Goal: Information Seeking & Learning: Learn about a topic

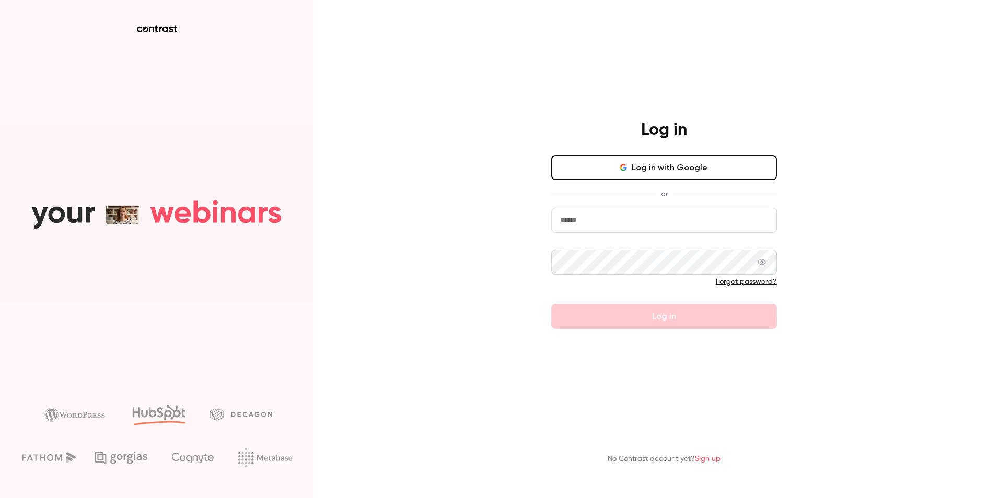
type input "**********"
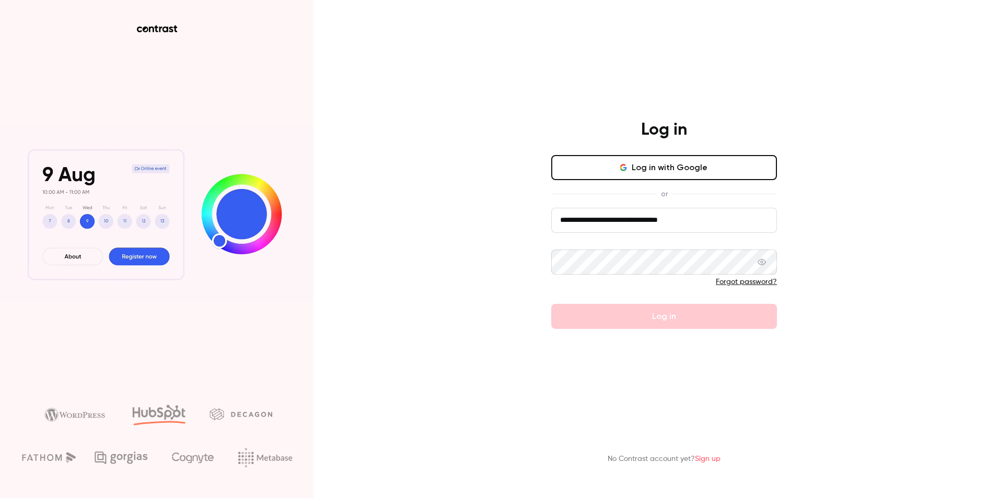
click at [683, 321] on form "**********" at bounding box center [664, 268] width 226 height 121
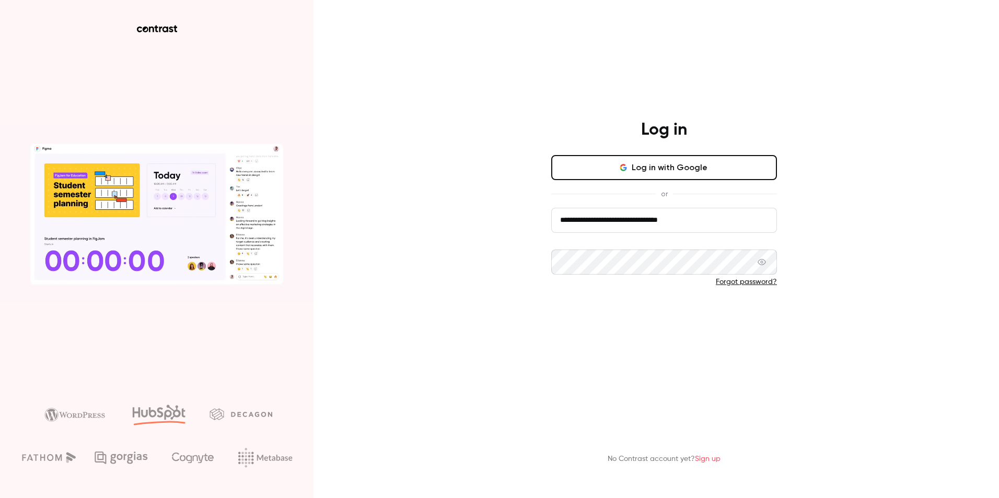
click at [682, 320] on button "Log in" at bounding box center [664, 316] width 226 height 25
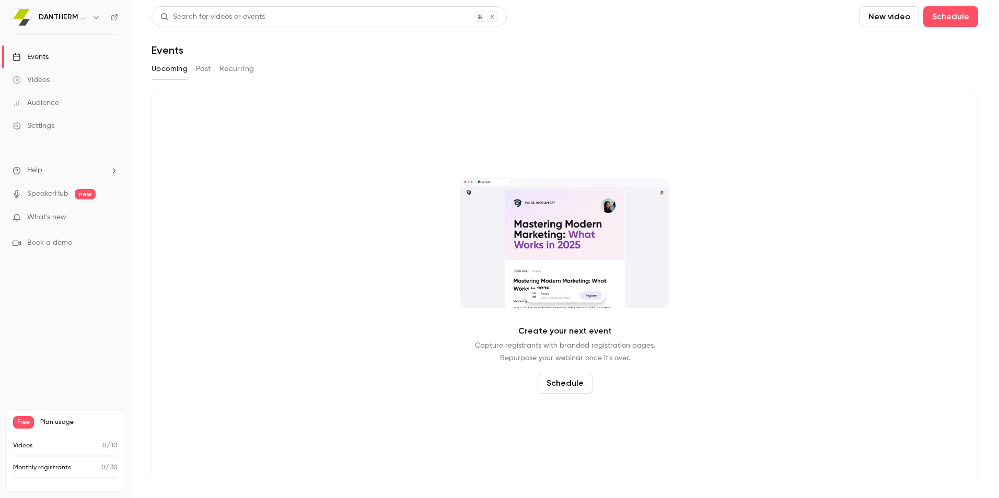
click at [57, 74] on link "Videos" at bounding box center [65, 79] width 131 height 23
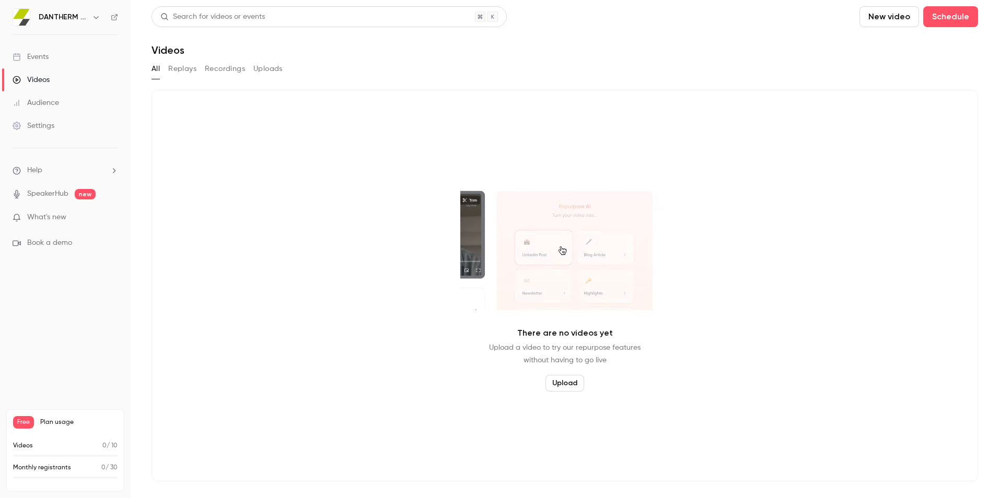
click at [181, 67] on button "Replays" at bounding box center [182, 69] width 28 height 17
click at [220, 69] on button "Recordings" at bounding box center [225, 69] width 40 height 17
click at [265, 67] on button "Uploads" at bounding box center [267, 69] width 29 height 17
click at [38, 56] on div "Events" at bounding box center [31, 57] width 36 height 10
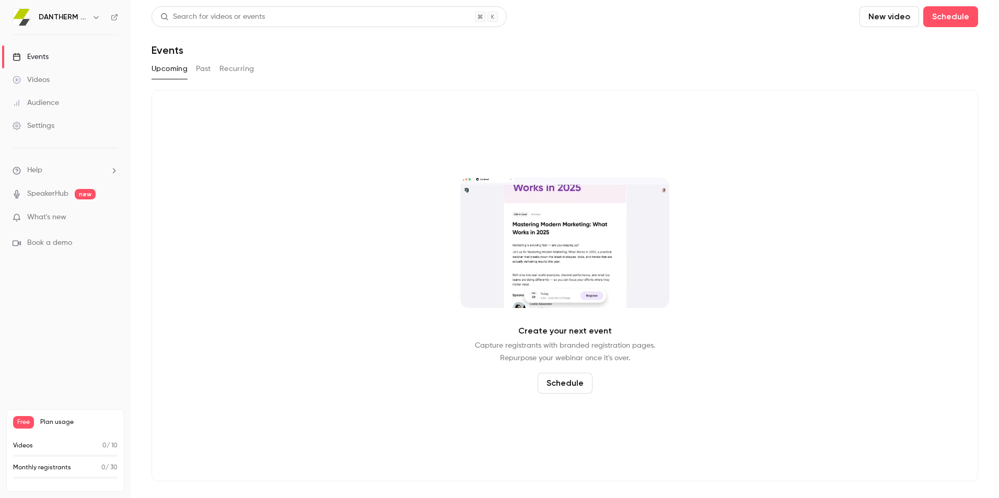
click at [202, 69] on button "Past" at bounding box center [203, 69] width 15 height 17
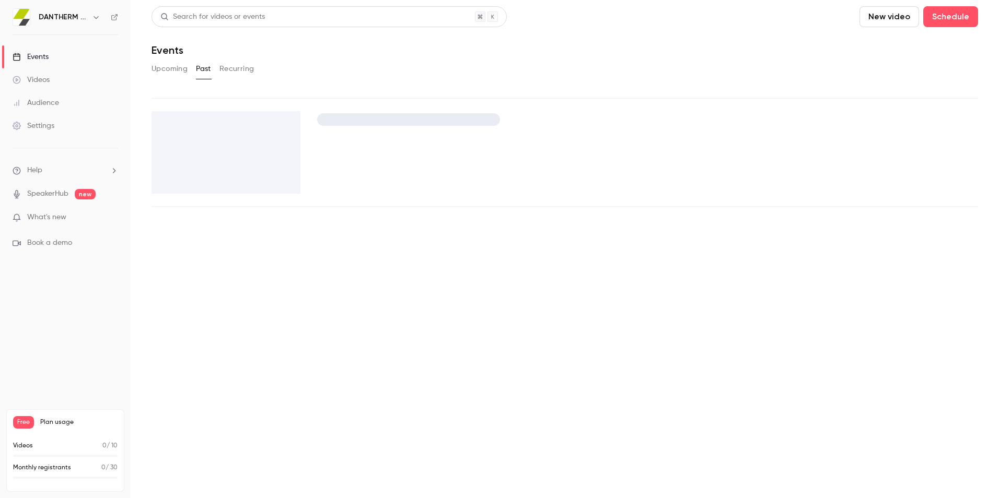
click at [231, 68] on main "Search for videos or events New video Schedule Events Upcoming Past Recurring" at bounding box center [565, 249] width 868 height 498
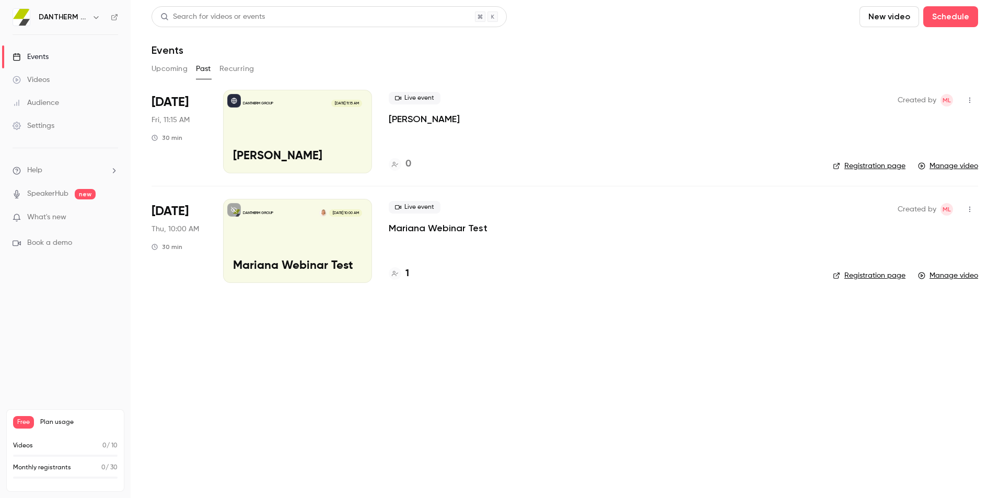
click at [294, 129] on div "DANTHERM GROUP Aug 1, 11:15 AM Maurice Webinar" at bounding box center [297, 132] width 149 height 84
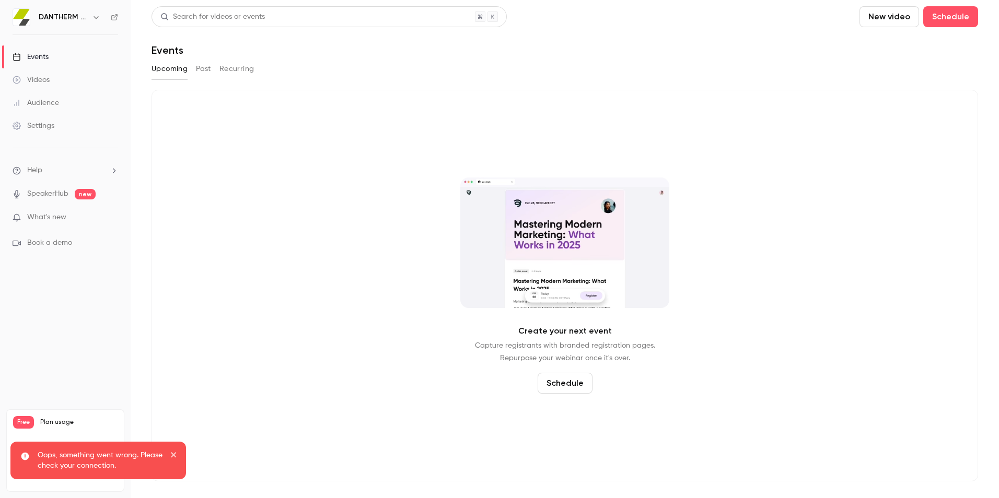
click at [203, 68] on button "Past" at bounding box center [203, 69] width 15 height 17
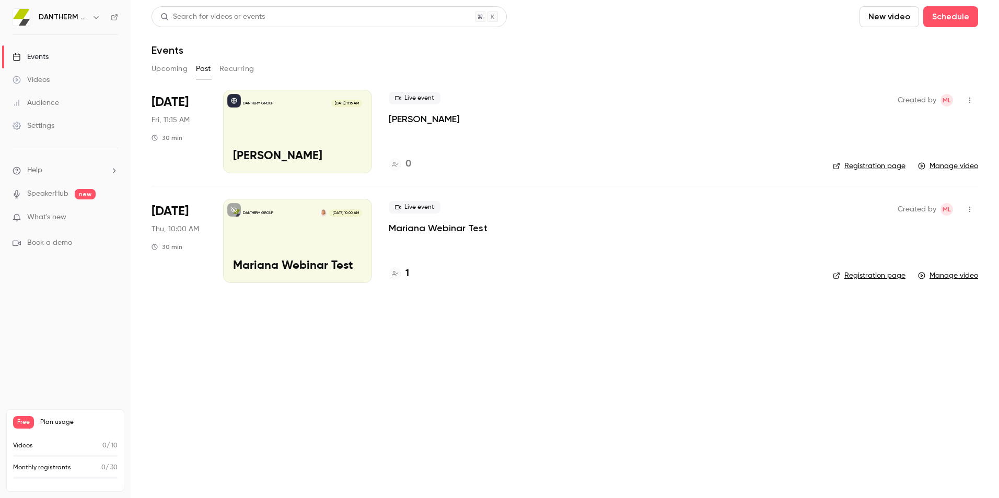
click at [347, 130] on div "DANTHERM GROUP Aug 1, 11:15 AM Maurice Webinar" at bounding box center [297, 132] width 149 height 84
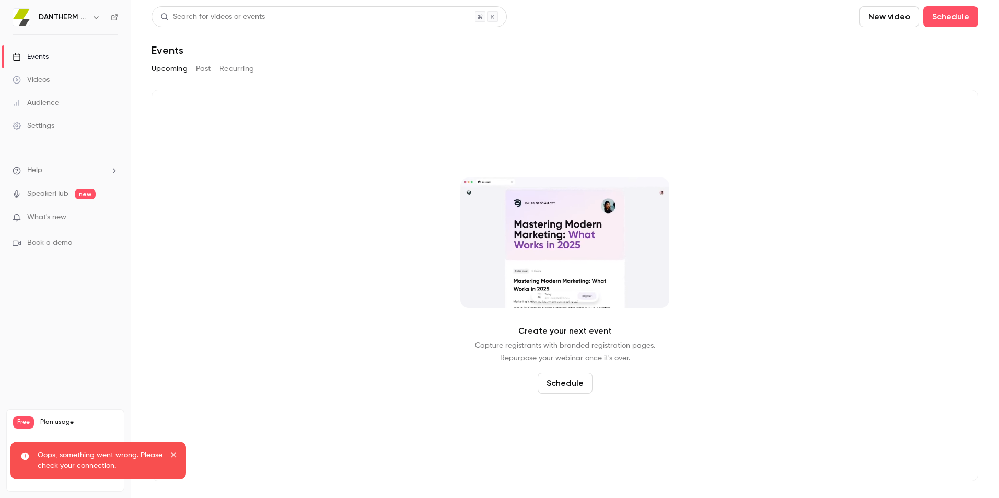
click at [171, 453] on icon "close" at bounding box center [173, 454] width 5 height 5
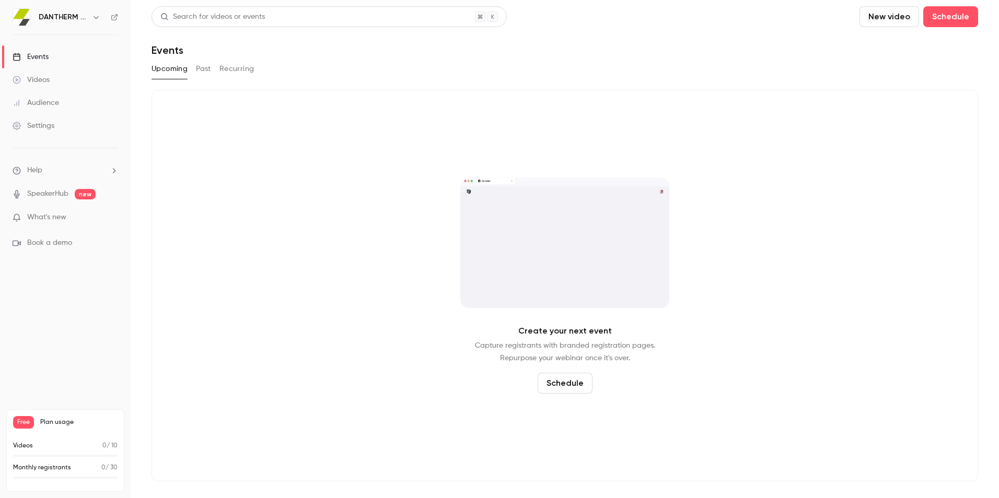
click at [230, 72] on button "Recurring" at bounding box center [236, 69] width 35 height 17
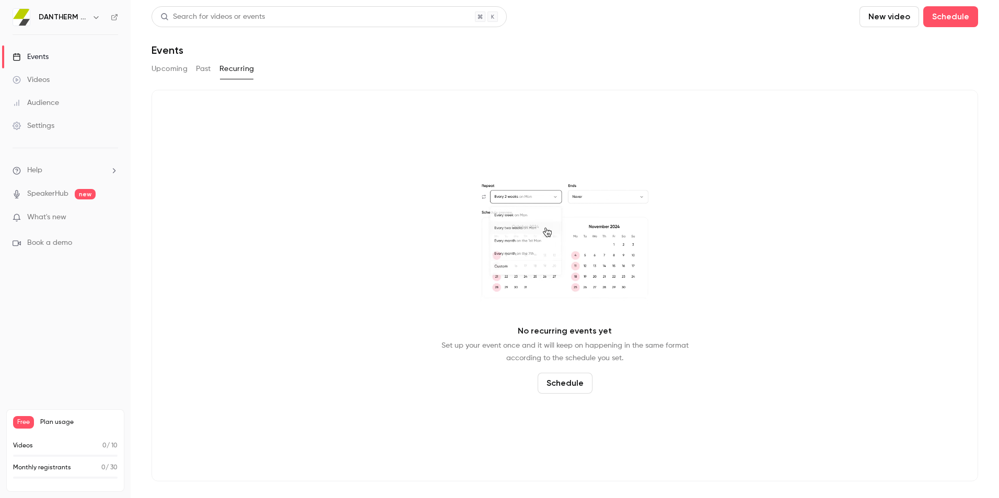
click at [207, 68] on button "Past" at bounding box center [203, 69] width 15 height 17
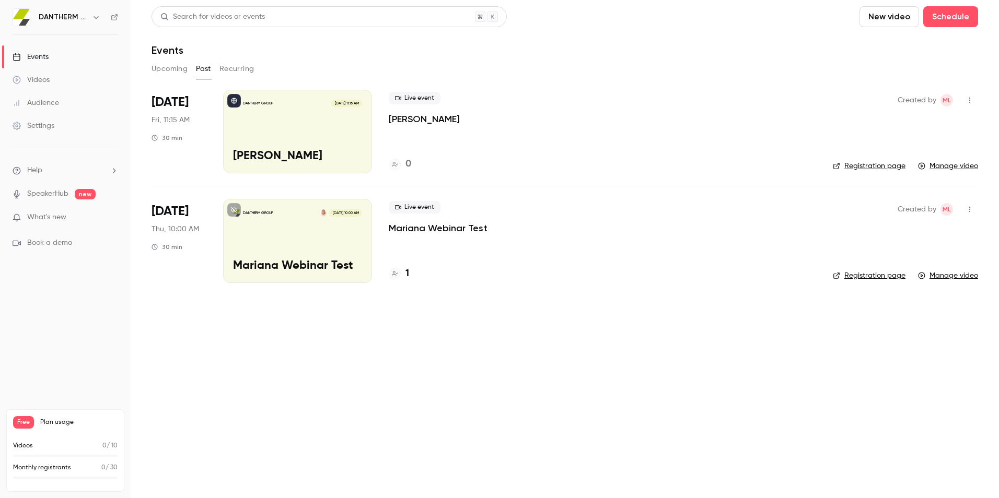
click at [943, 165] on link "Manage video" at bounding box center [948, 166] width 60 height 10
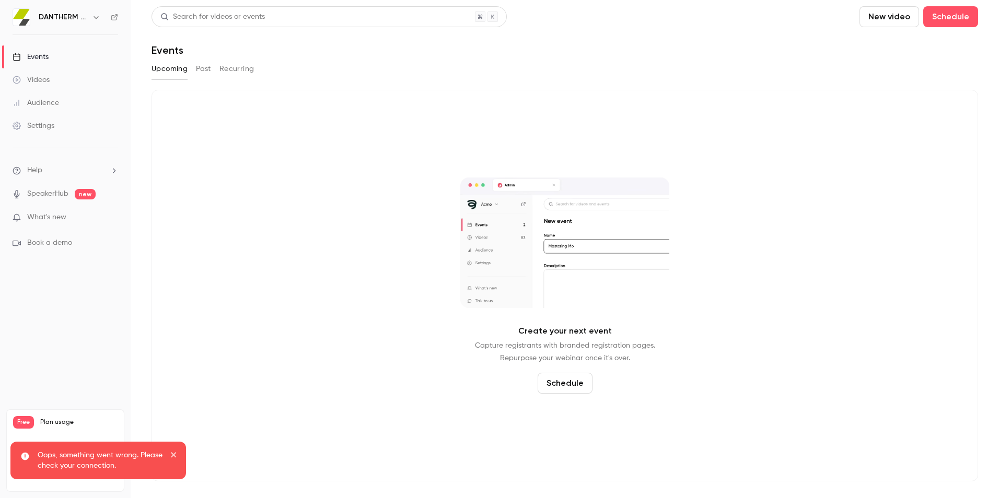
click at [73, 218] on p "What's new" at bounding box center [57, 217] width 89 height 11
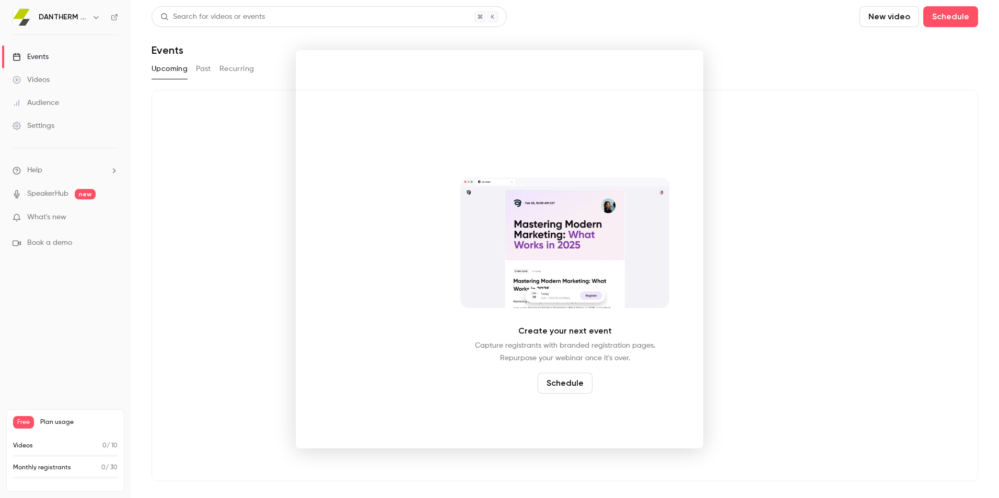
click at [797, 236] on div at bounding box center [499, 249] width 999 height 498
